Goal: Task Accomplishment & Management: Manage account settings

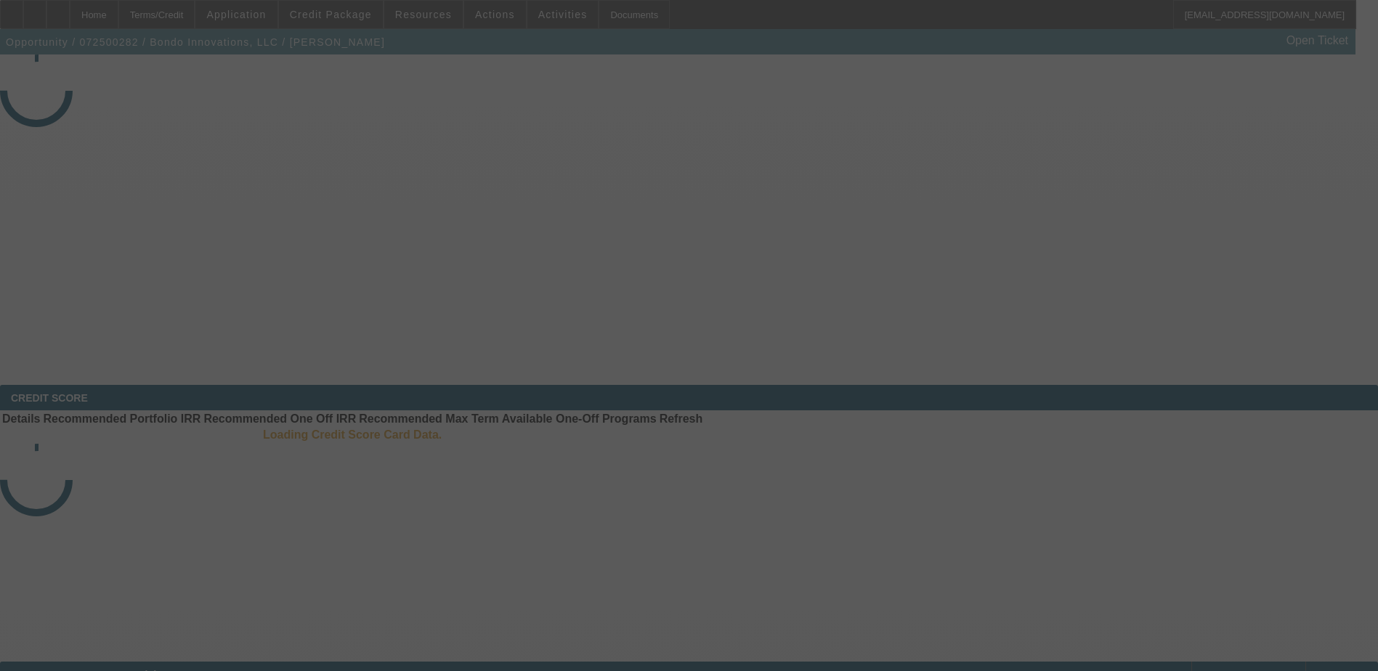
select select "3"
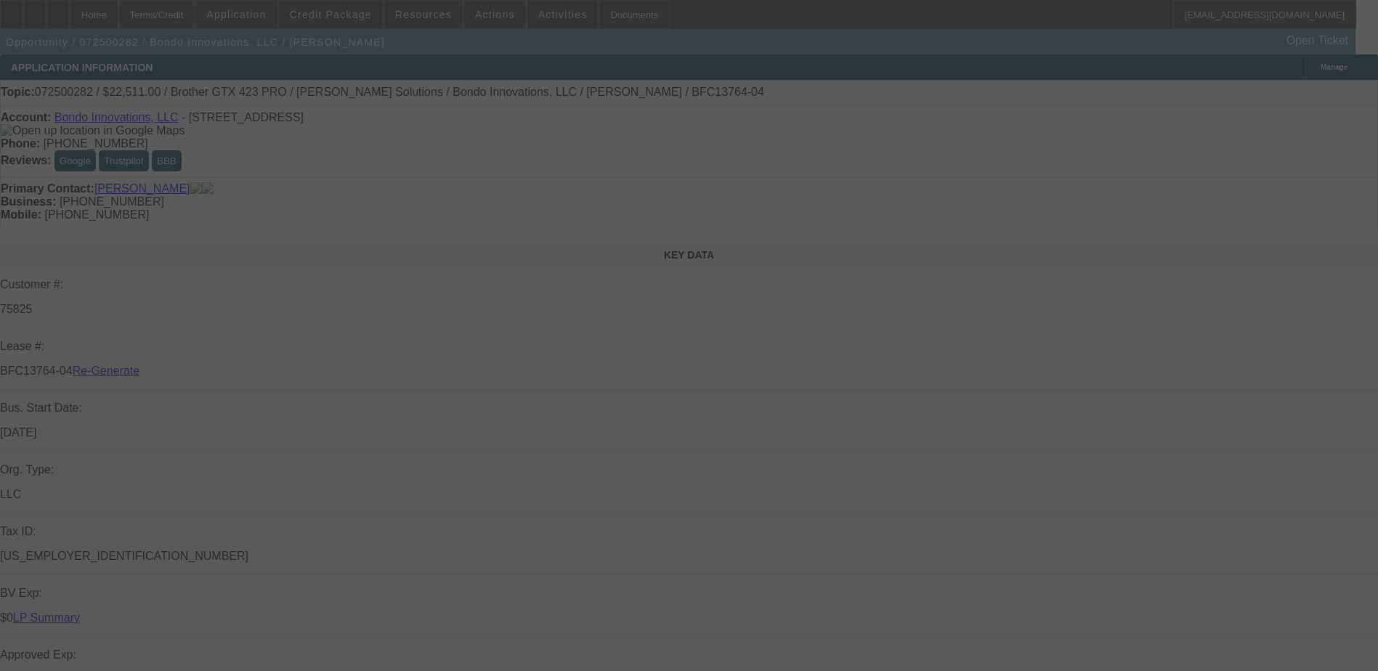
select select "0"
select select "0.1"
select select "4"
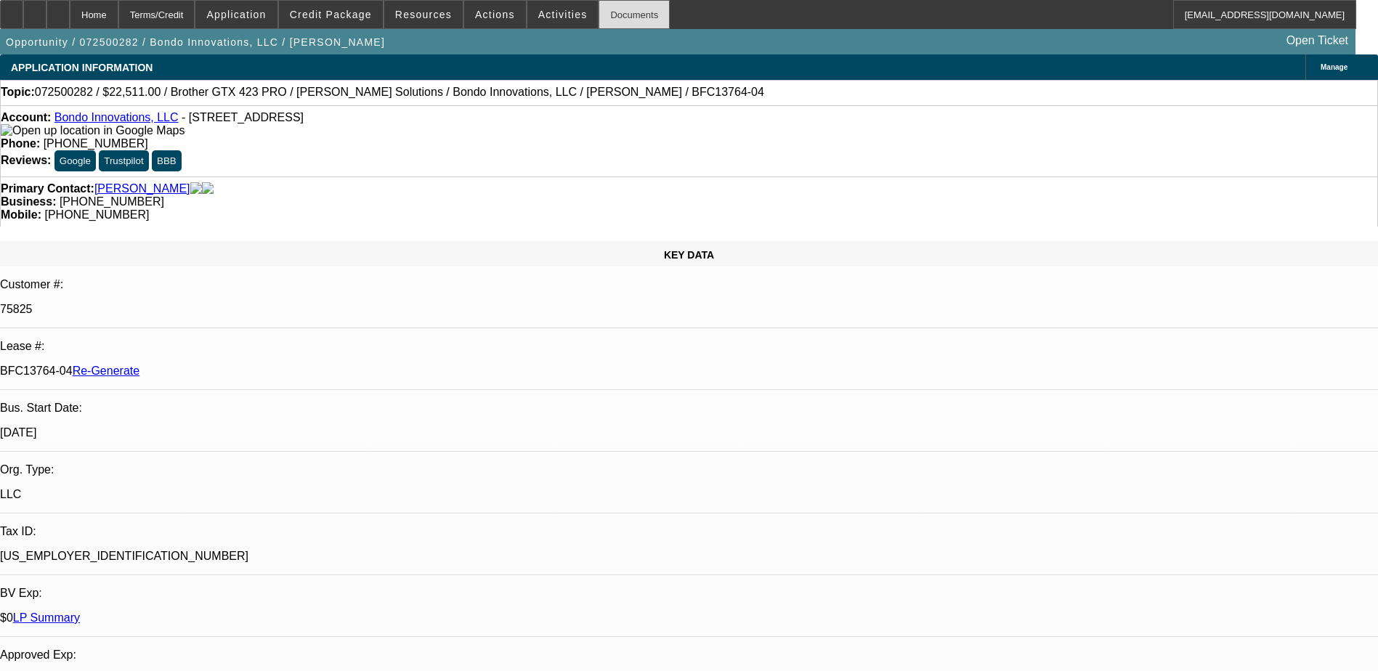
click at [612, 12] on div "Documents" at bounding box center [633, 14] width 71 height 29
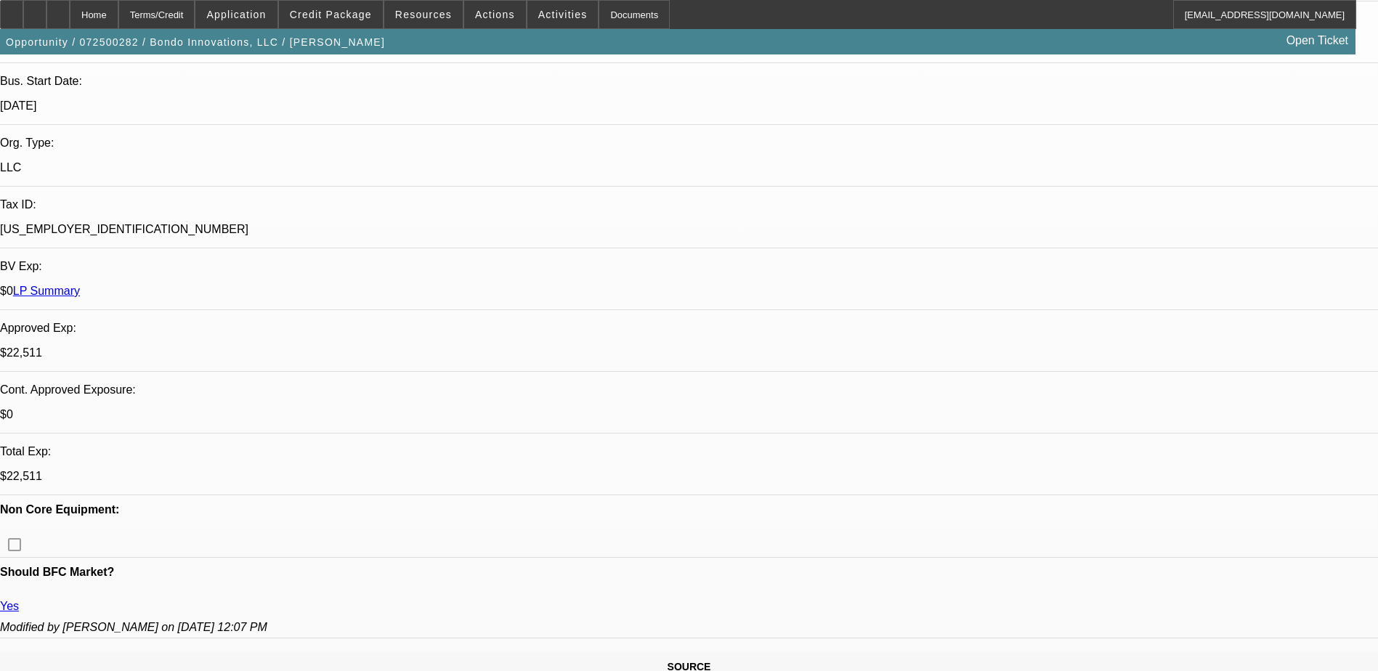
scroll to position [363, 0]
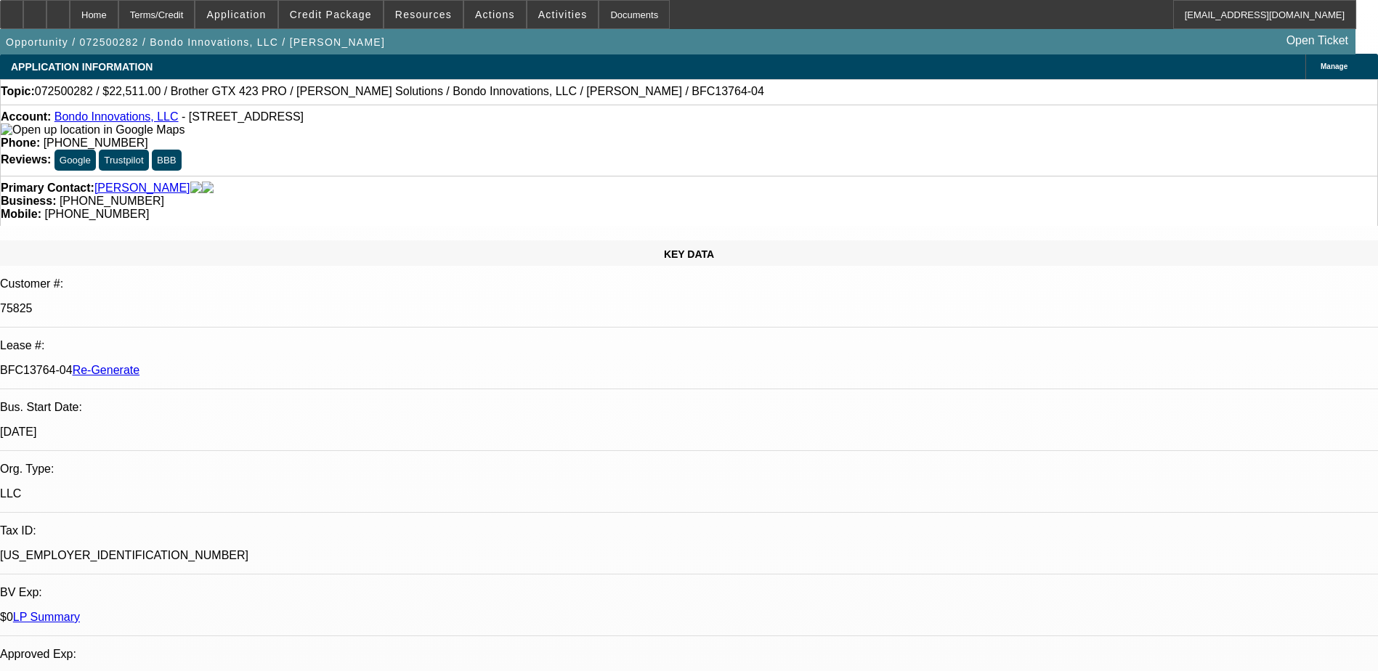
scroll to position [0, 0]
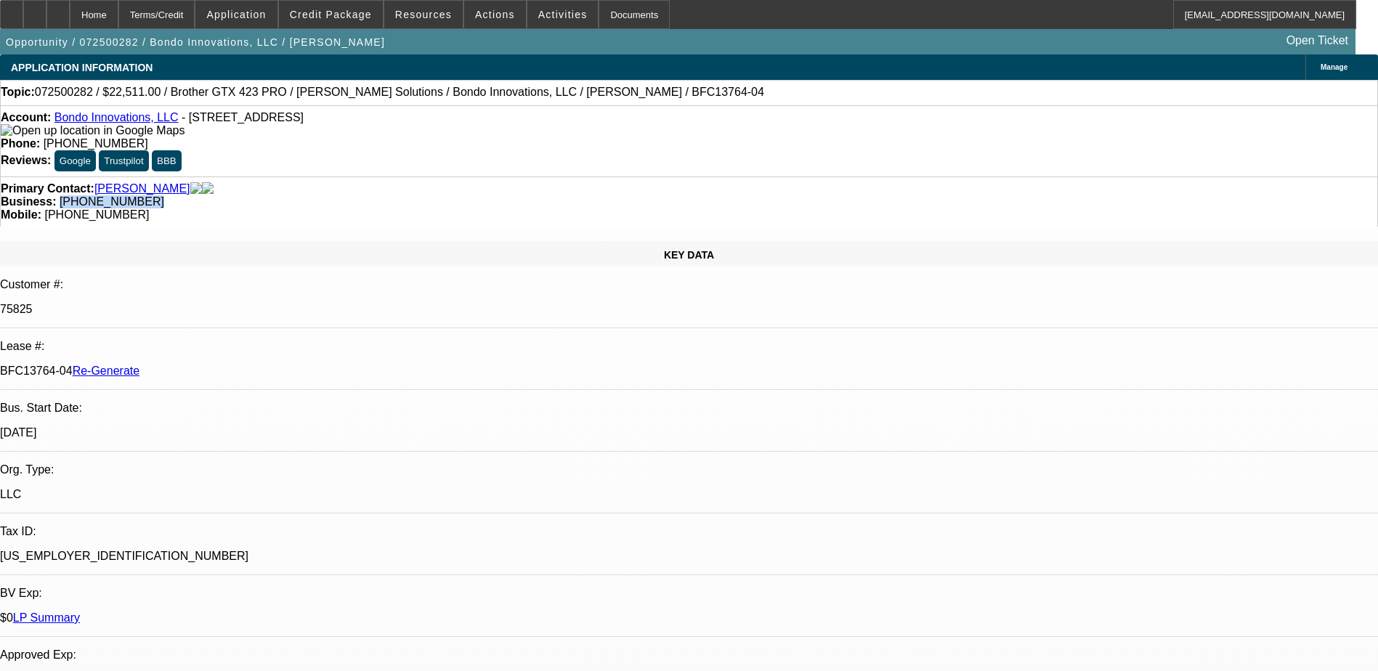
drag, startPoint x: 595, startPoint y: 161, endPoint x: 519, endPoint y: 174, distance: 76.5
click at [519, 176] on div "Primary Contact: [PERSON_NAME] Business: [PHONE_NUMBER] Mobile: [PHONE_NUMBER]" at bounding box center [689, 201] width 1378 height 50
copy span "[PHONE_NUMBER]"
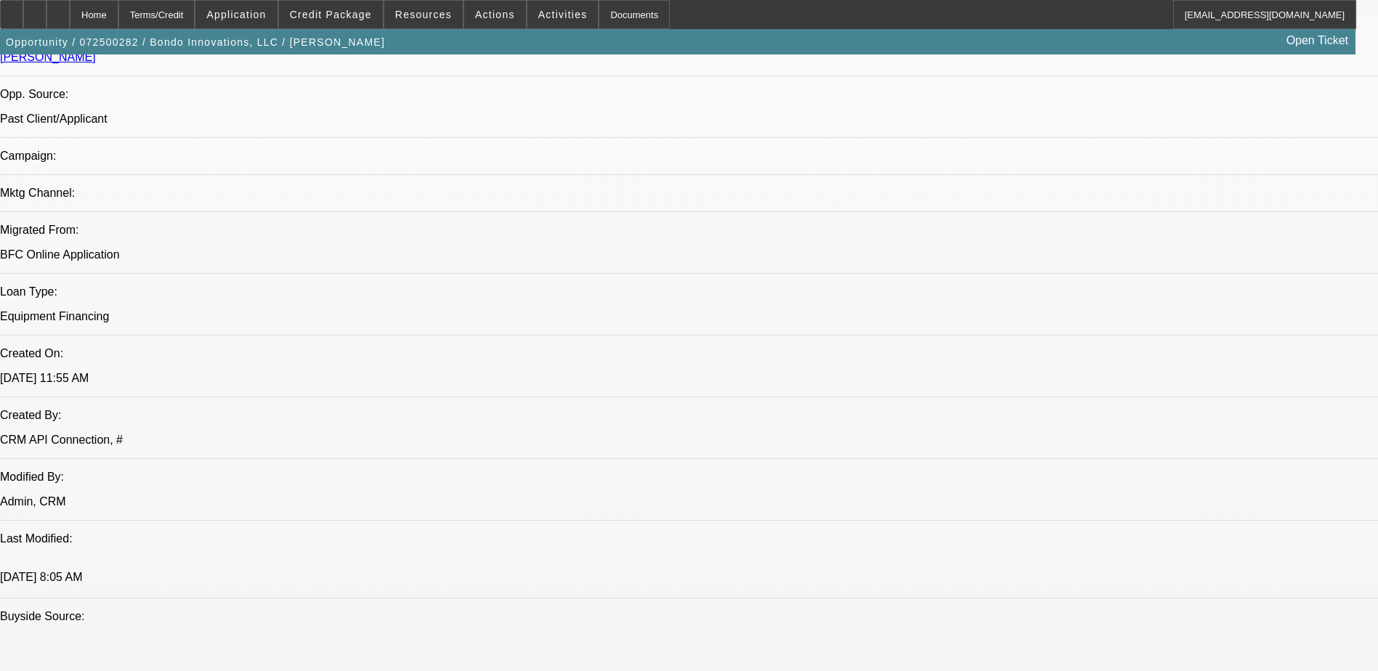
scroll to position [1307, 0]
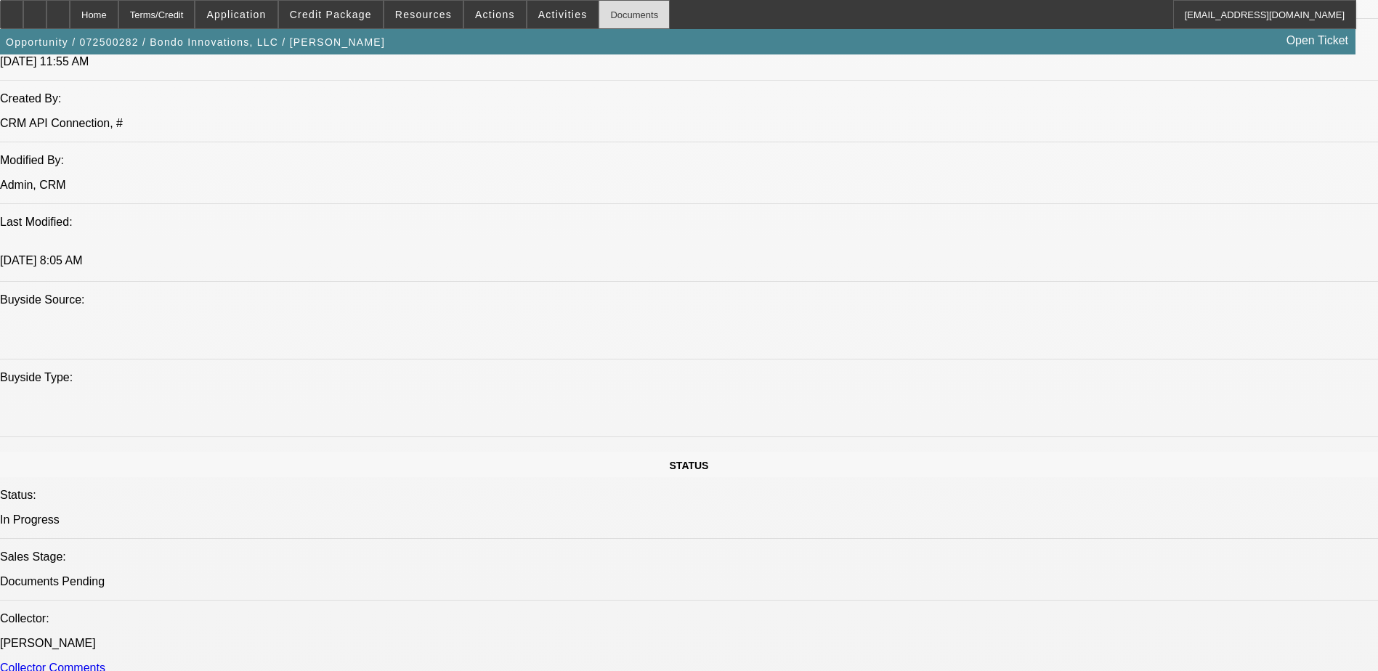
click at [618, 16] on div "Documents" at bounding box center [633, 14] width 71 height 29
click at [839, 31] on div "Opportunity / 072500282 / Bondo Innovations, LLC / [PERSON_NAME] Open Ticket" at bounding box center [677, 41] width 1355 height 25
click at [479, 12] on span "Actions" at bounding box center [495, 15] width 40 height 12
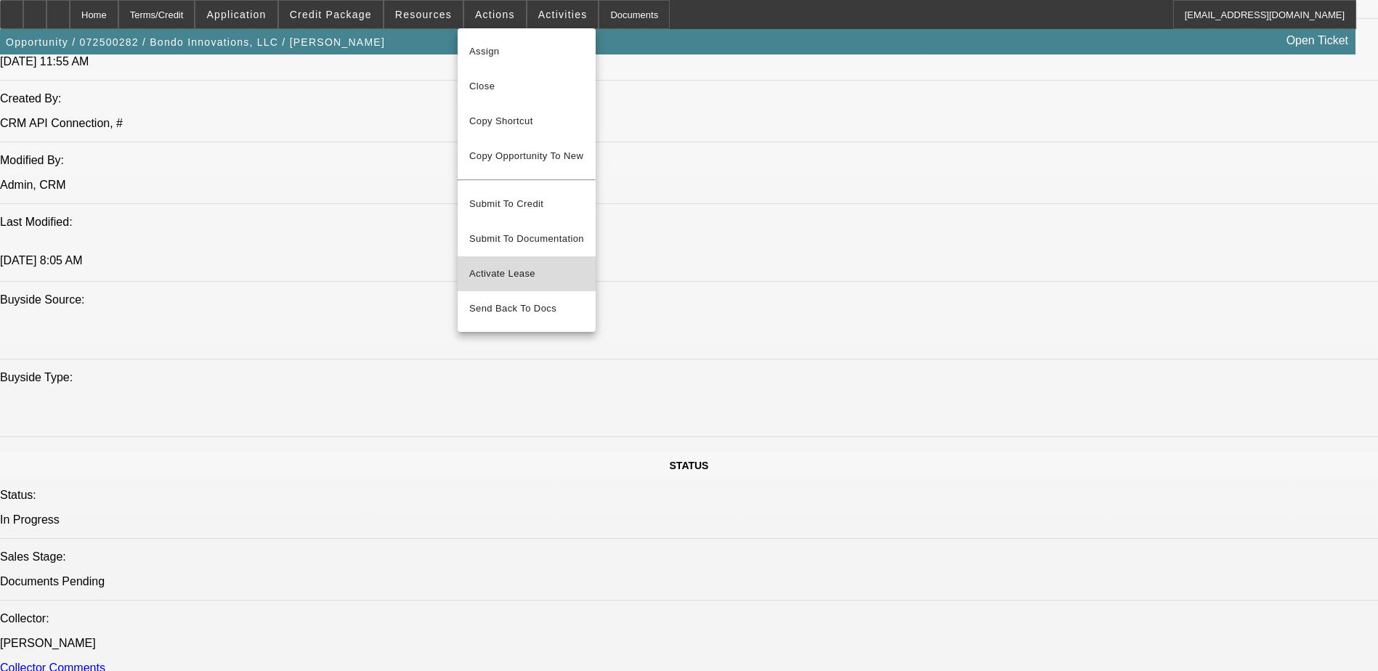
click at [479, 265] on span "Activate Lease" at bounding box center [526, 273] width 115 height 17
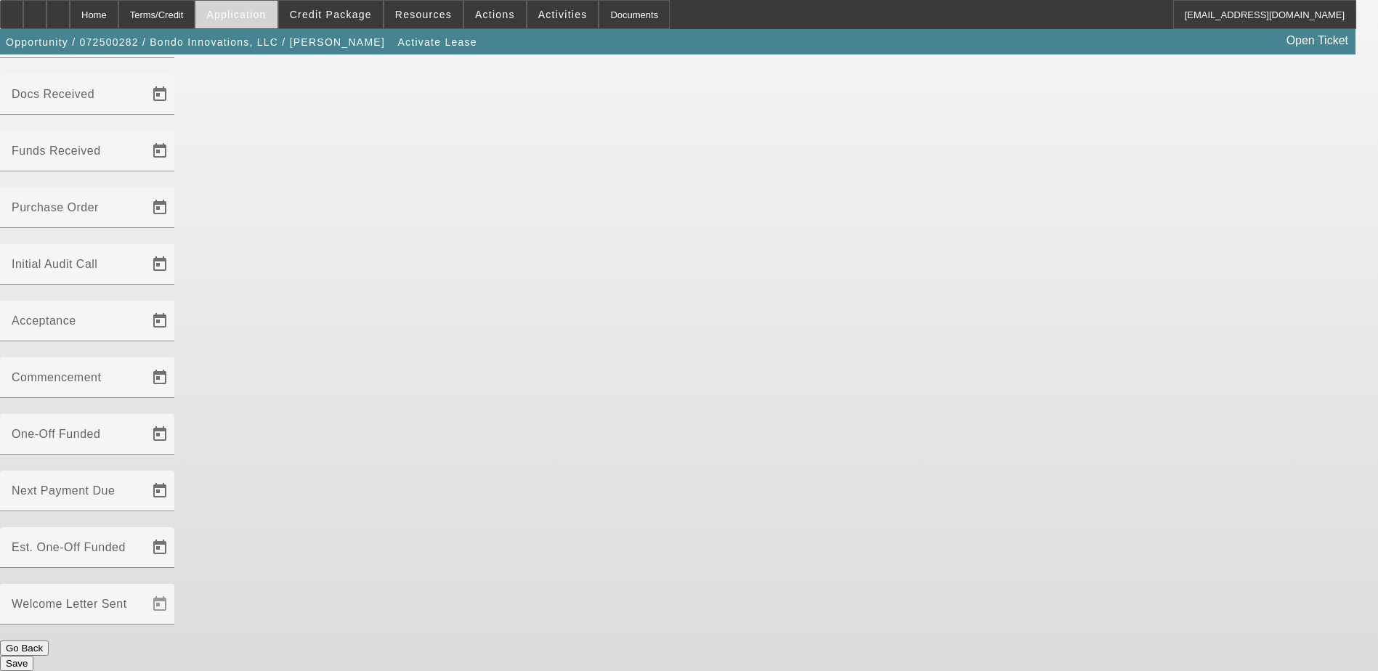
type input "[DATE]"
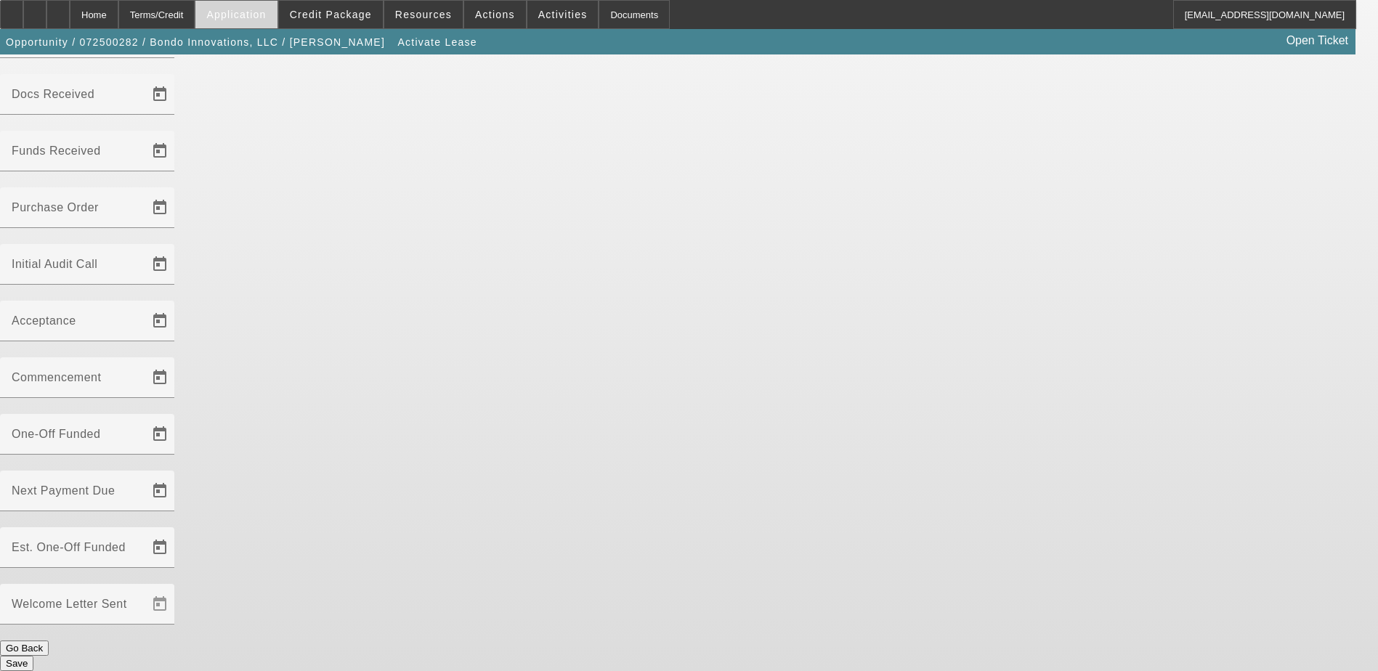
type input "[DATE]"
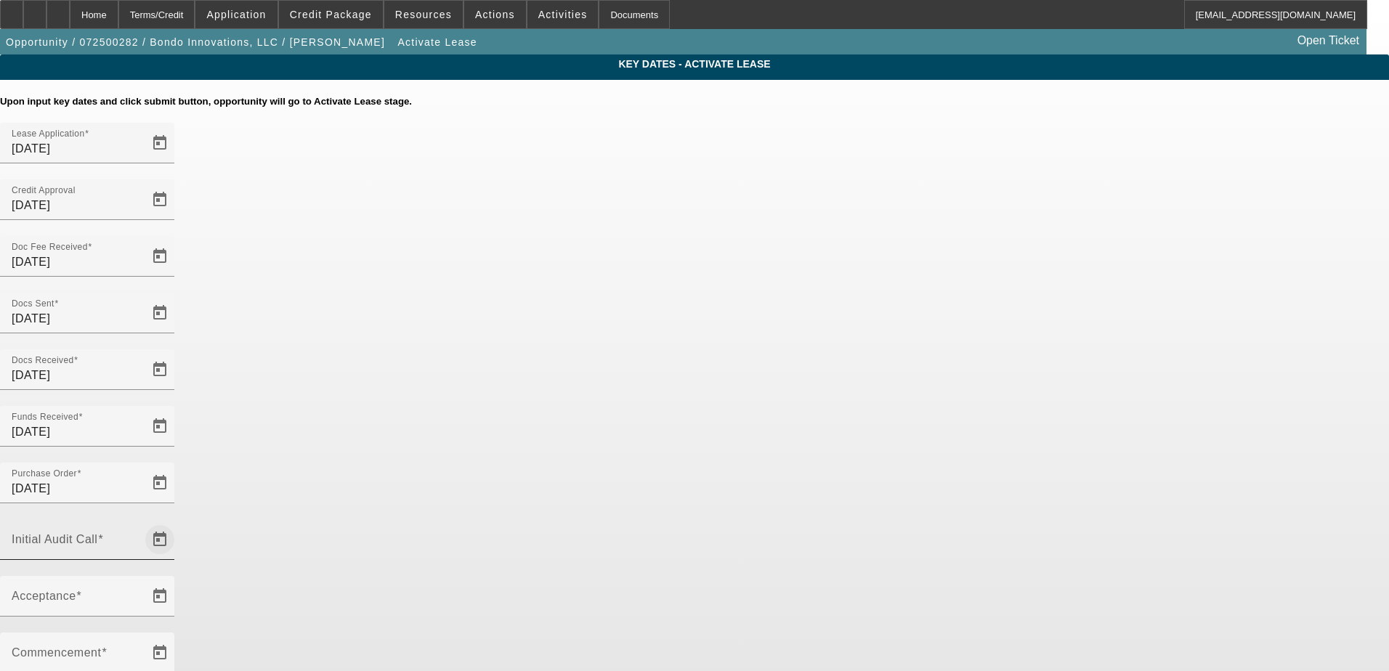
click at [177, 522] on span "Open calendar" at bounding box center [159, 539] width 35 height 35
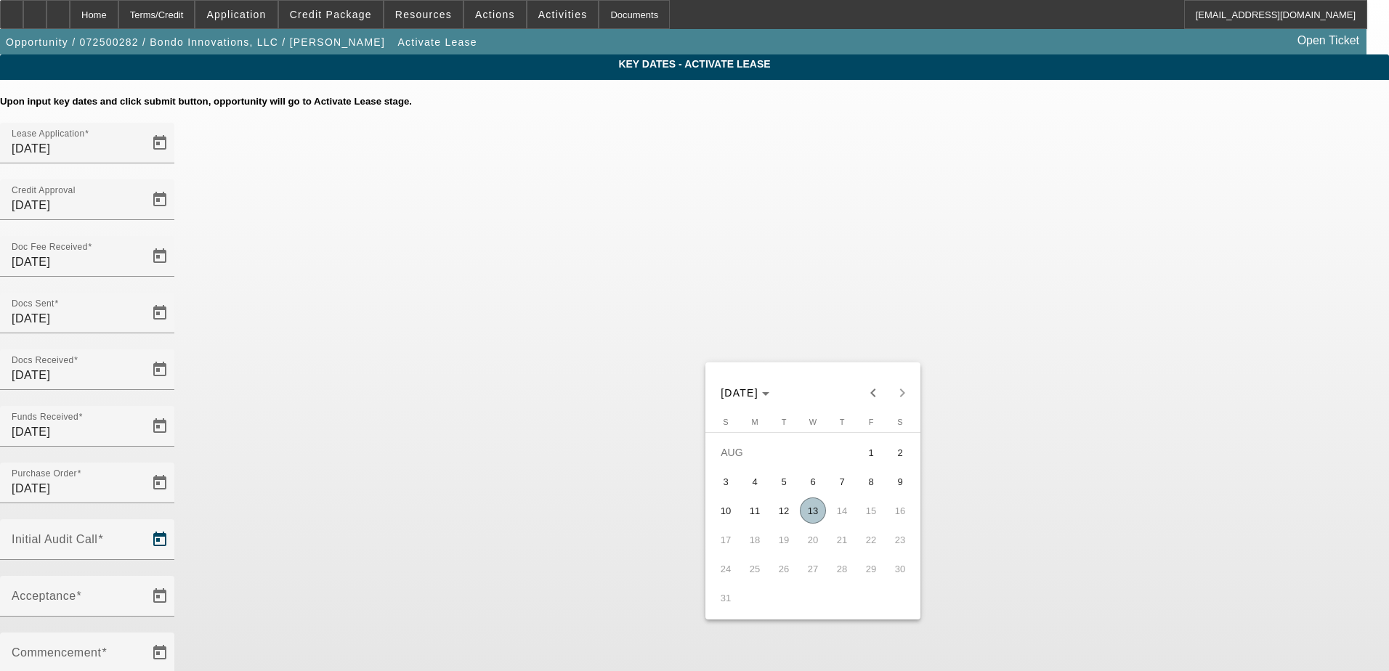
click at [817, 518] on span "13" at bounding box center [813, 510] width 26 height 26
type input "[DATE]"
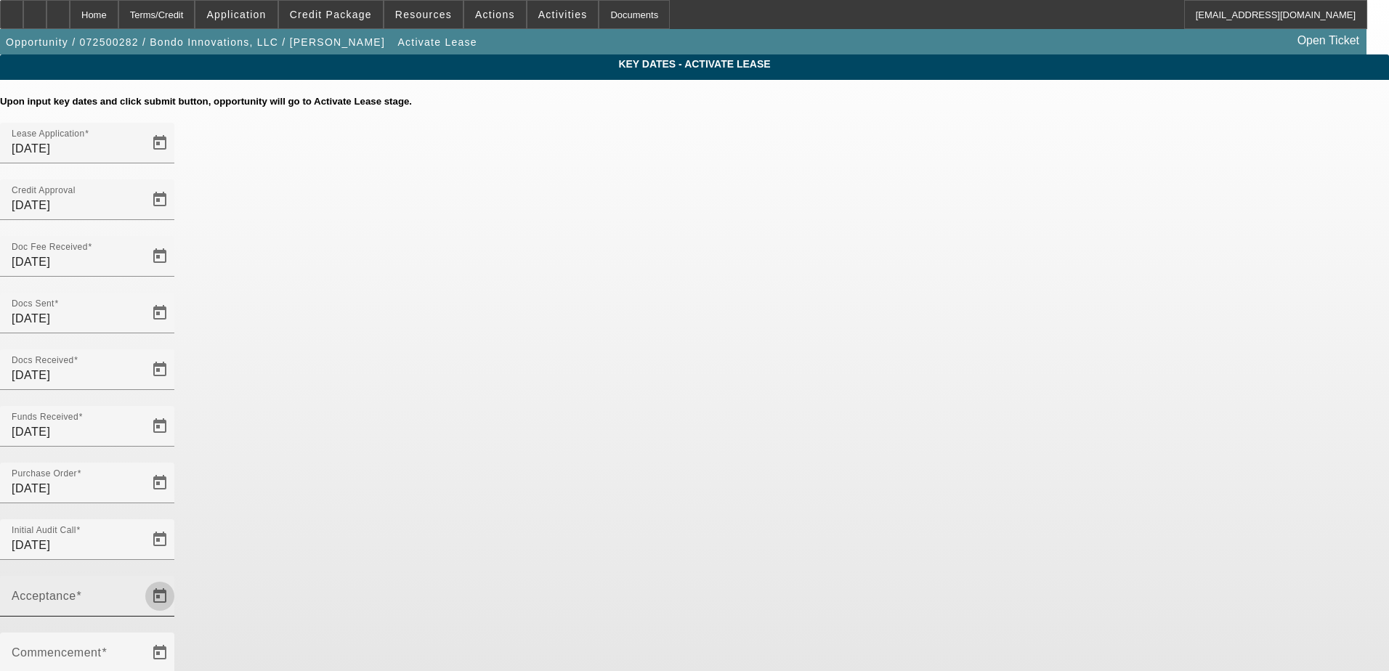
click at [177, 579] on span "Open calendar" at bounding box center [159, 596] width 35 height 35
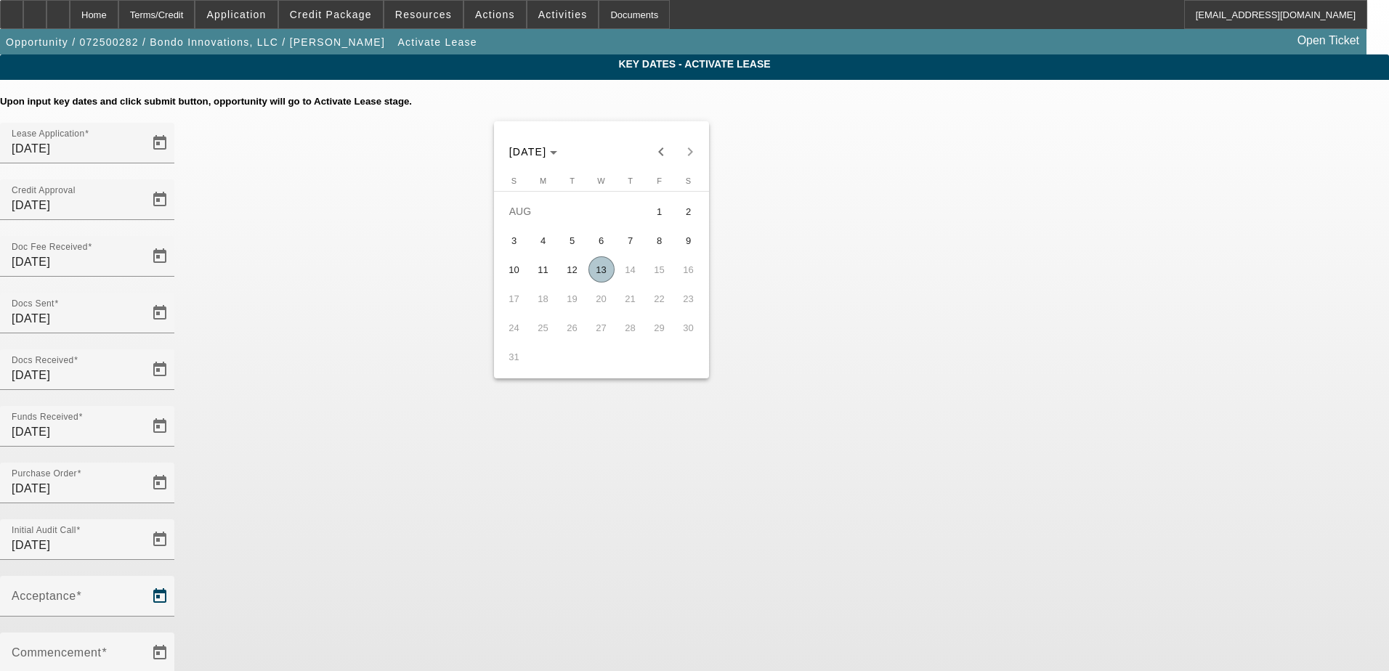
click at [601, 267] on span "13" at bounding box center [601, 269] width 26 height 26
type input "[DATE]"
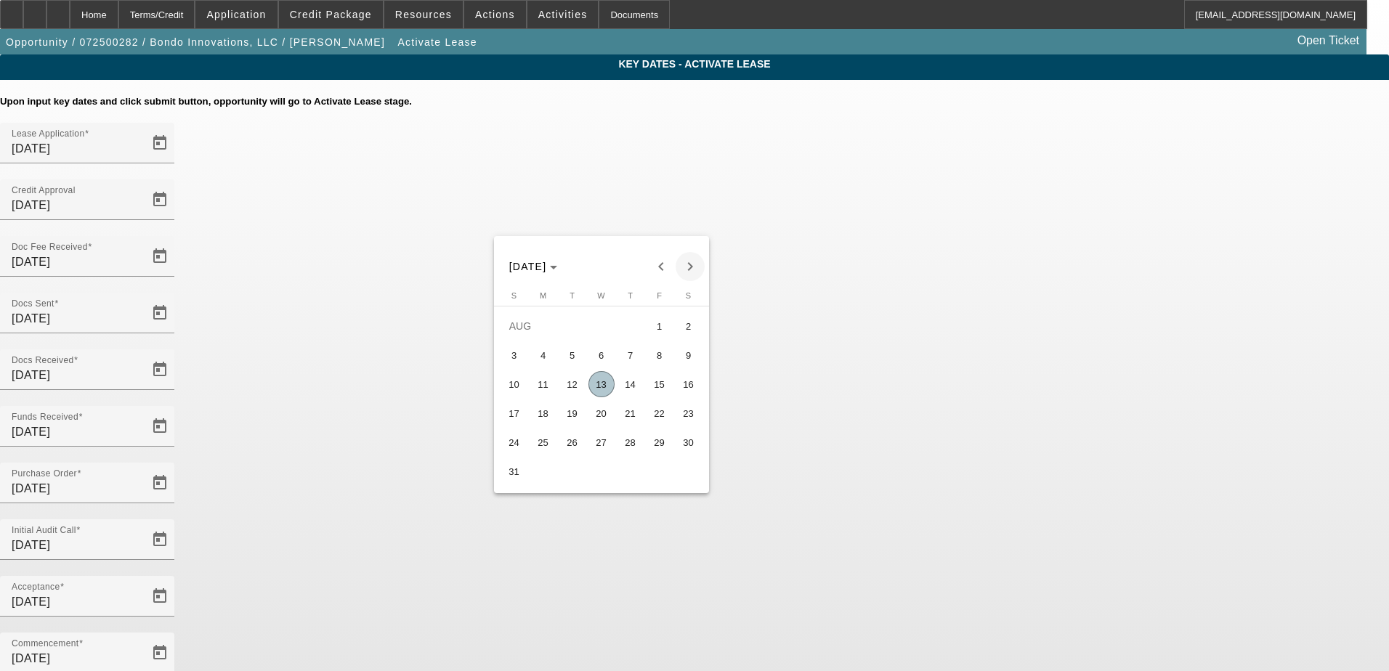
click at [700, 269] on span "Next month" at bounding box center [689, 266] width 29 height 29
click at [545, 425] on span "15" at bounding box center [543, 413] width 26 height 26
type input "[DATE]"
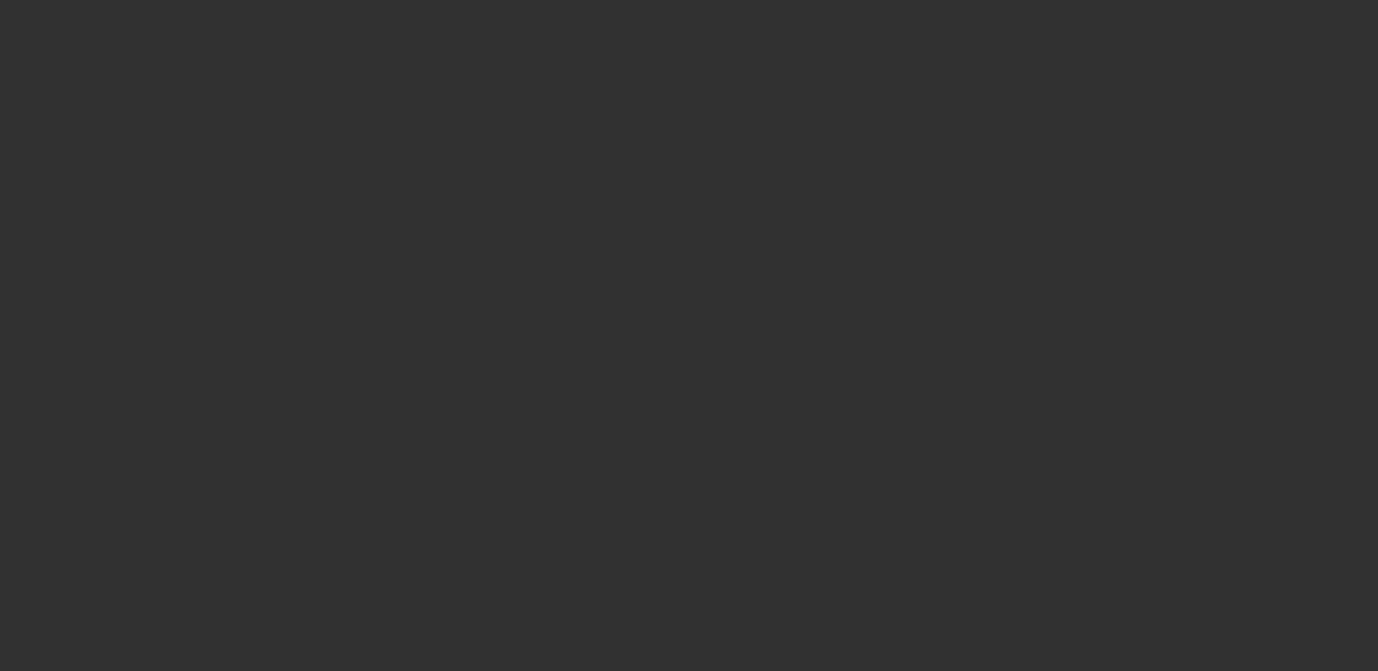
select select "4"
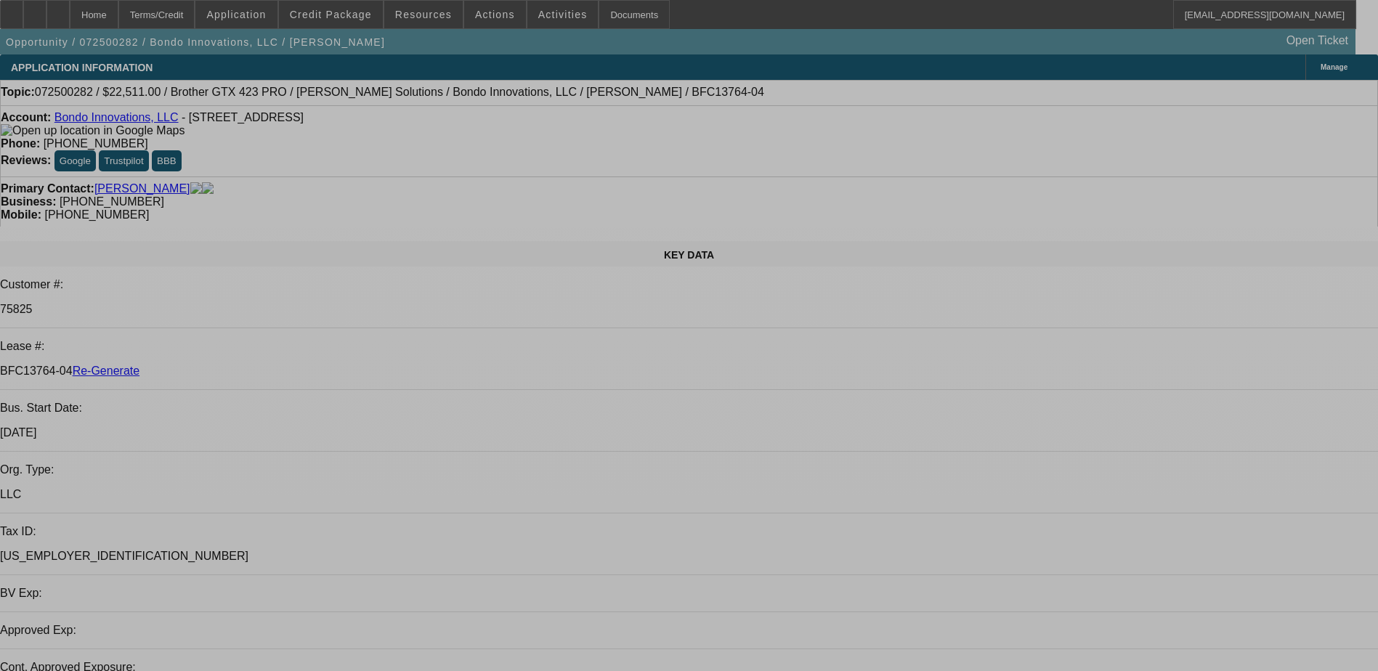
select select "0"
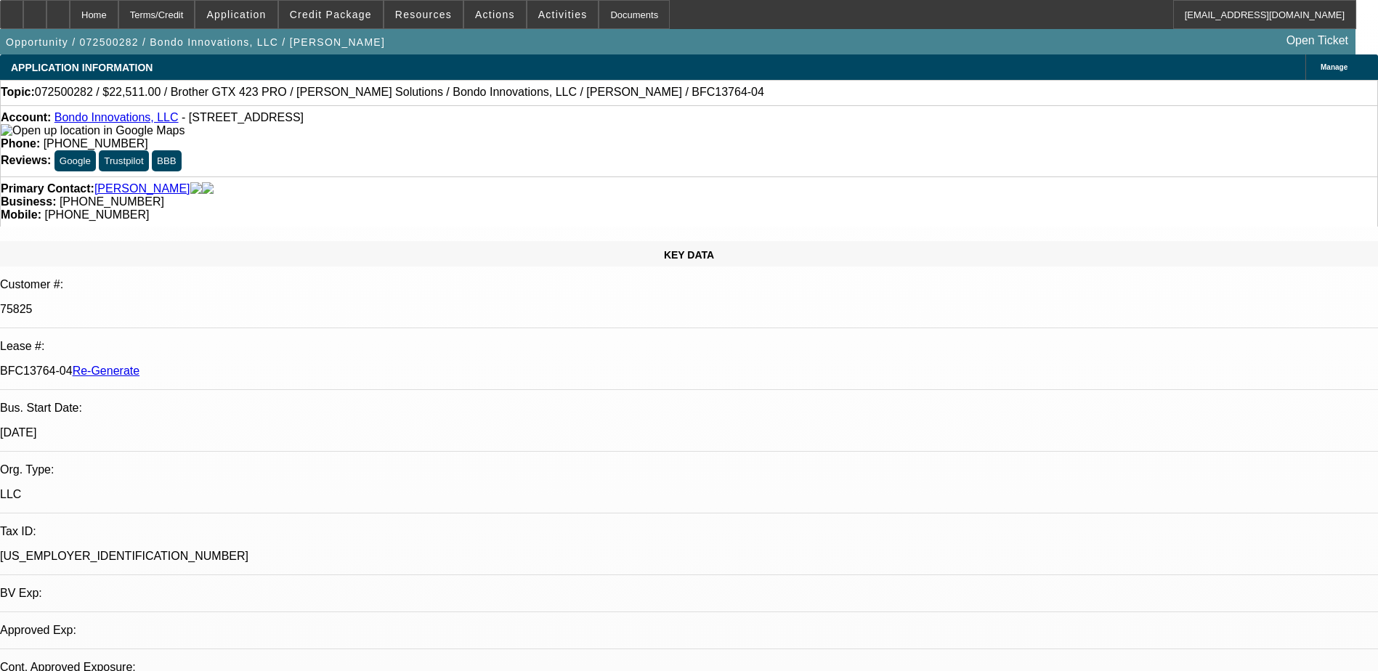
select select "0"
select select "0.1"
select select "4"
click at [330, 19] on span "Credit Package" at bounding box center [331, 15] width 82 height 12
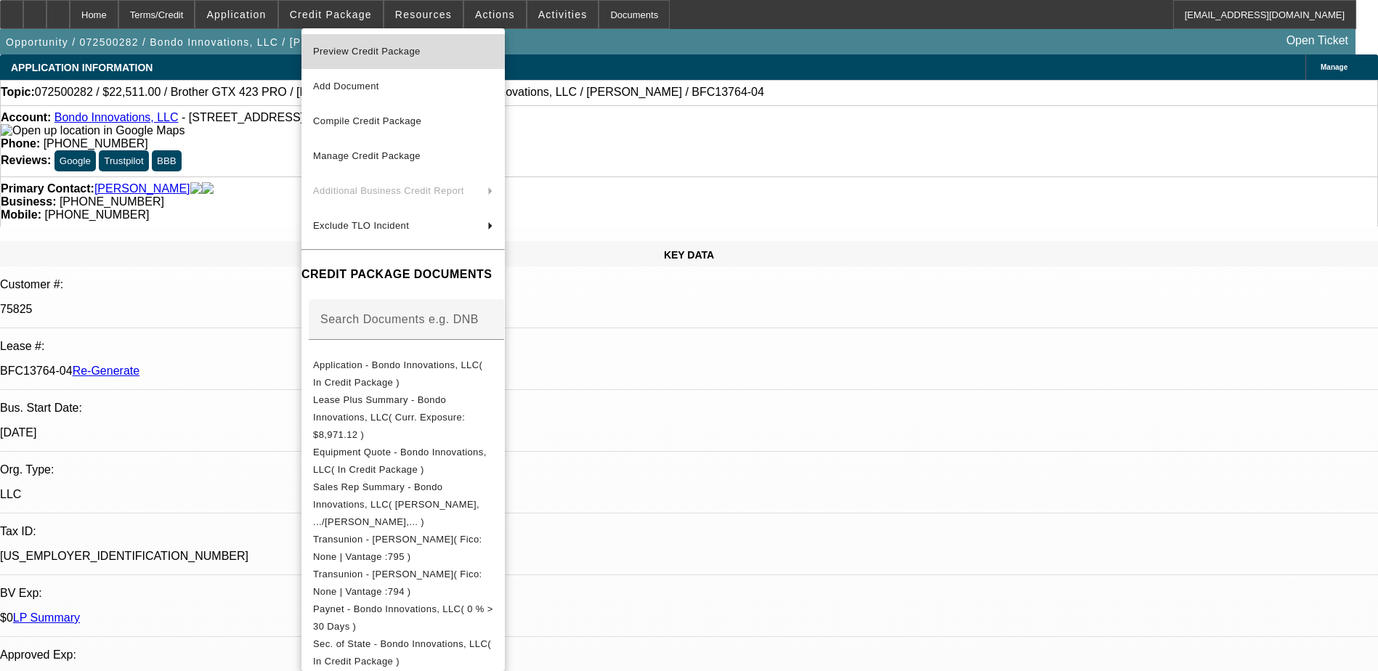
click at [349, 54] on span "Preview Credit Package" at bounding box center [366, 51] width 107 height 11
